Goal: Task Accomplishment & Management: Manage account settings

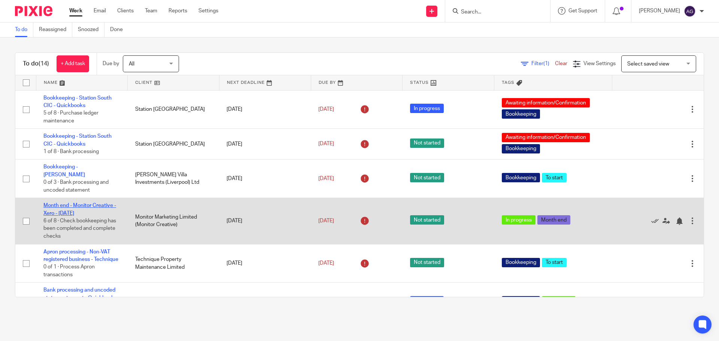
click at [68, 203] on link "Month end - Monitor Creative - Xero - [DATE]" at bounding box center [79, 209] width 73 height 13
click at [73, 203] on link "Month end - Monitor Creative - Xero - [DATE]" at bounding box center [79, 209] width 73 height 13
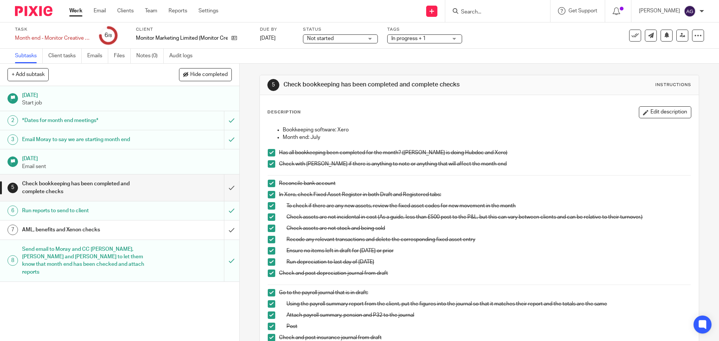
click at [136, 191] on h1 "Check bookkeeping has been completed and complete checks" at bounding box center [87, 187] width 130 height 19
click at [119, 229] on h1 "AML, benefits and Xenon checks" at bounding box center [87, 229] width 130 height 11
click at [103, 227] on h1 "AML, benefits and Xenon checks" at bounding box center [87, 229] width 130 height 11
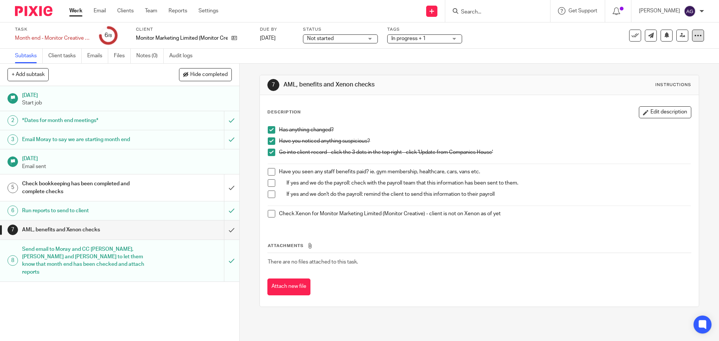
click at [694, 39] on icon at bounding box center [697, 35] width 7 height 7
click at [654, 55] on span "See template in use" at bounding box center [667, 54] width 46 height 5
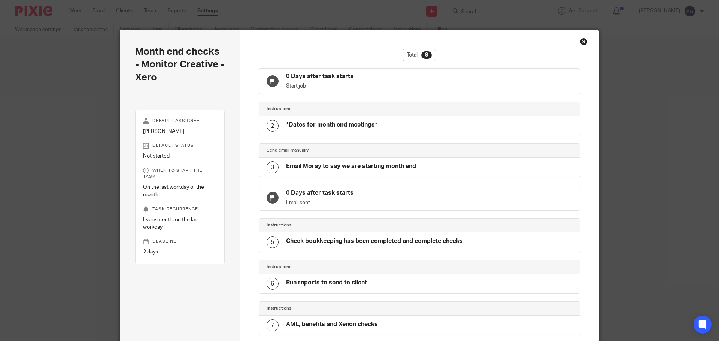
scroll to position [117, 0]
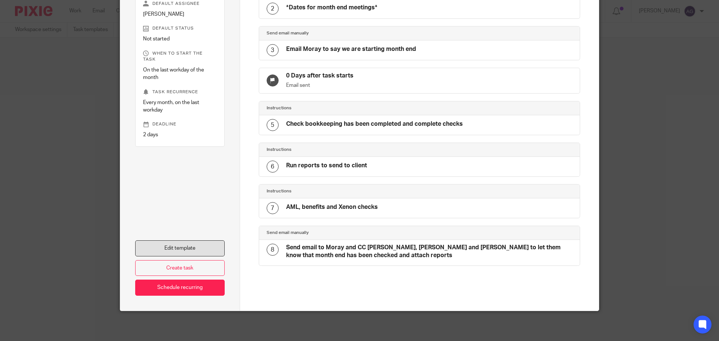
click at [187, 244] on link "Edit template" at bounding box center [179, 248] width 89 height 16
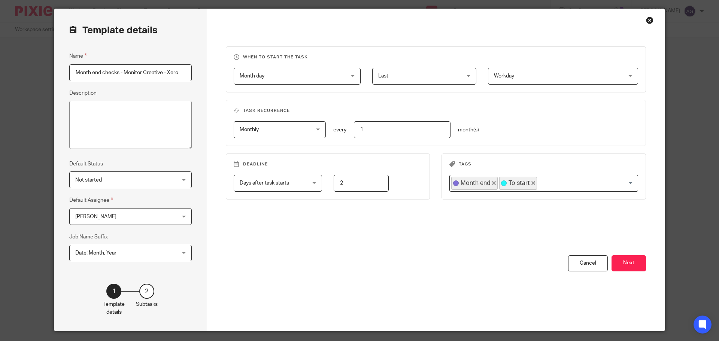
scroll to position [42, 0]
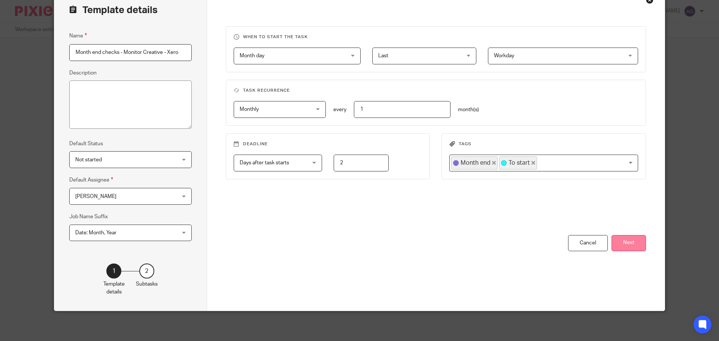
click at [625, 240] on button "Next" at bounding box center [628, 243] width 34 height 16
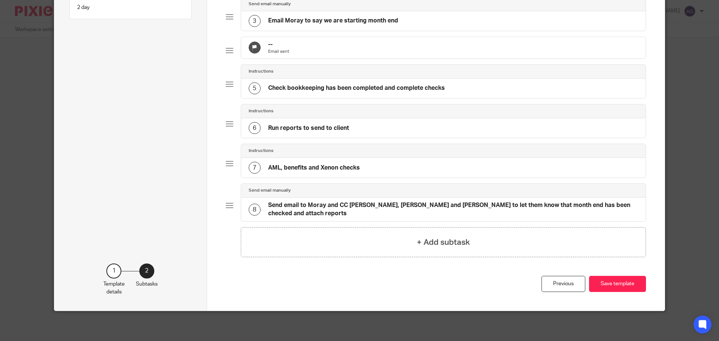
scroll to position [151, 0]
click at [331, 170] on h4 "AML, benefits and Xenon checks" at bounding box center [314, 168] width 92 height 8
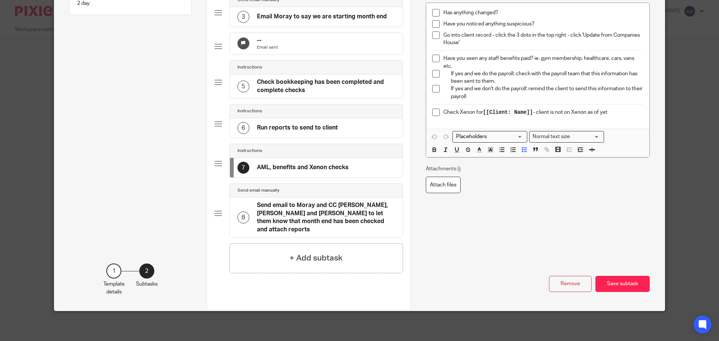
scroll to position [0, 0]
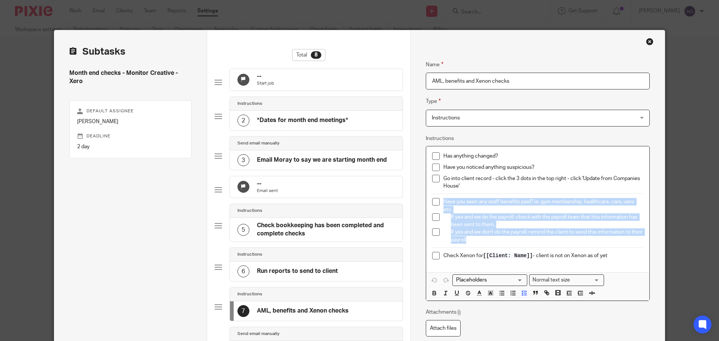
drag, startPoint x: 482, startPoint y: 238, endPoint x: 432, endPoint y: 202, distance: 61.8
click at [432, 202] on div "Has anything changed? Have you noticed anything suspicious? Go into client reco…" at bounding box center [537, 209] width 223 height 126
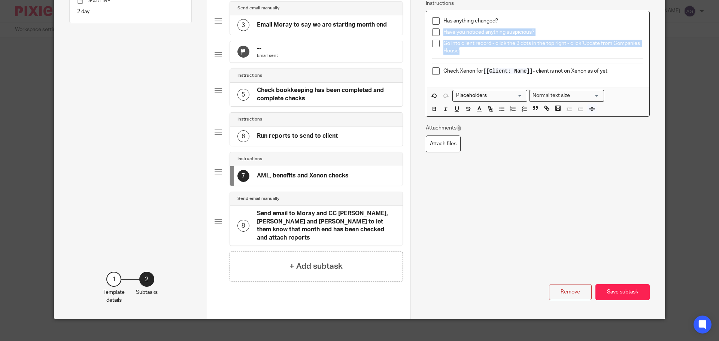
scroll to position [147, 0]
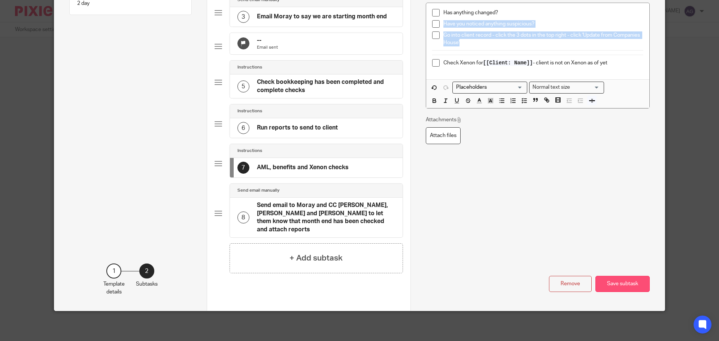
click at [609, 281] on button "Save subtask" at bounding box center [622, 284] width 54 height 16
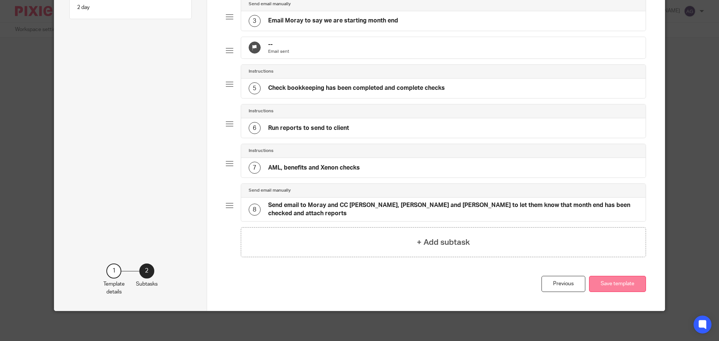
click at [618, 283] on button "Save template" at bounding box center [617, 284] width 57 height 16
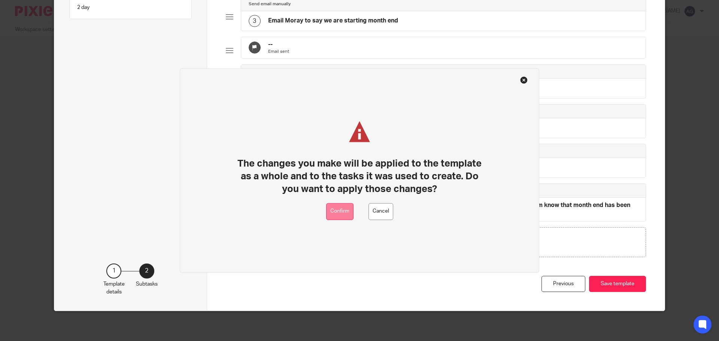
click at [342, 216] on button "Confirm" at bounding box center [339, 211] width 27 height 17
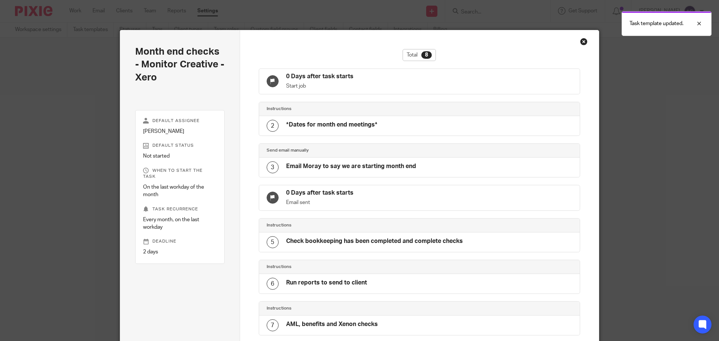
click at [580, 41] on div "Close this dialog window" at bounding box center [583, 41] width 7 height 7
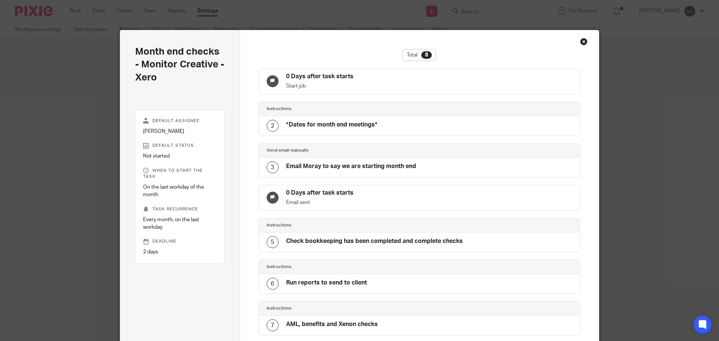
scroll to position [117, 0]
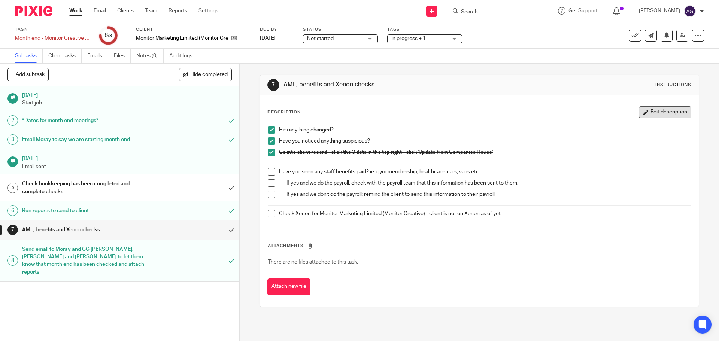
click at [657, 109] on button "Edit description" at bounding box center [665, 112] width 52 height 12
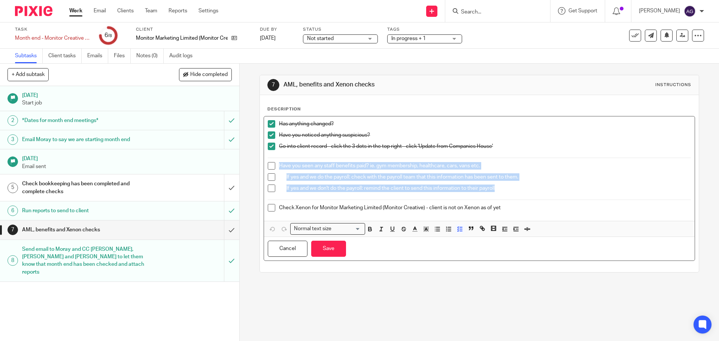
drag, startPoint x: 496, startPoint y: 188, endPoint x: 275, endPoint y: 171, distance: 222.2
click at [275, 171] on div "Has anything changed? Have you noticed anything suspicious? Go into client reco…" at bounding box center [479, 168] width 430 height 104
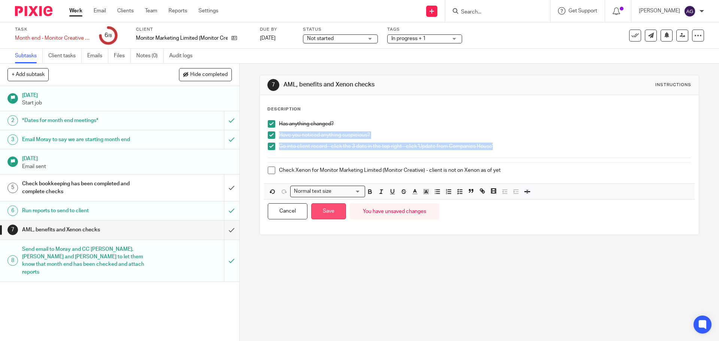
click at [318, 211] on button "Save" at bounding box center [328, 211] width 35 height 16
